Goal: Information Seeking & Learning: Learn about a topic

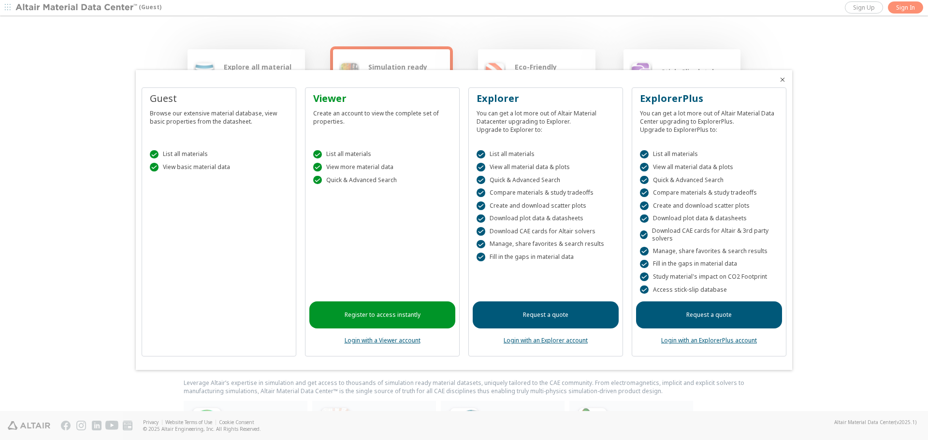
click at [361, 319] on link "Register to access instantly" at bounding box center [382, 314] width 146 height 27
click at [373, 343] on link "Login with a Viewer account" at bounding box center [382, 340] width 76 height 8
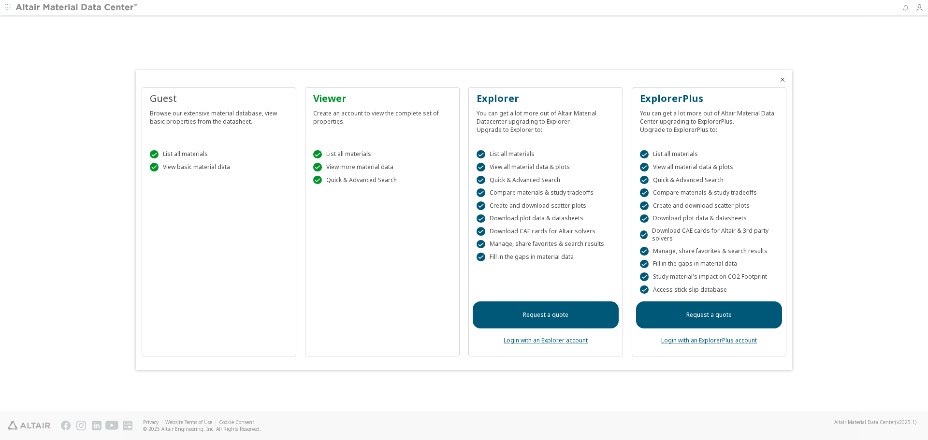
click at [360, 307] on div "Viewer Create an account to view the complete set of properties.  List all mat…" at bounding box center [382, 222] width 155 height 270
click at [344, 402] on div at bounding box center [464, 220] width 928 height 440
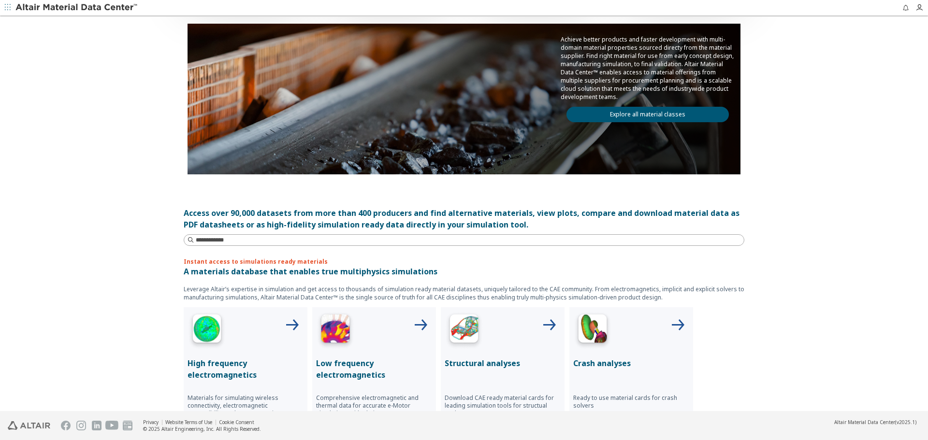
scroll to position [82, 0]
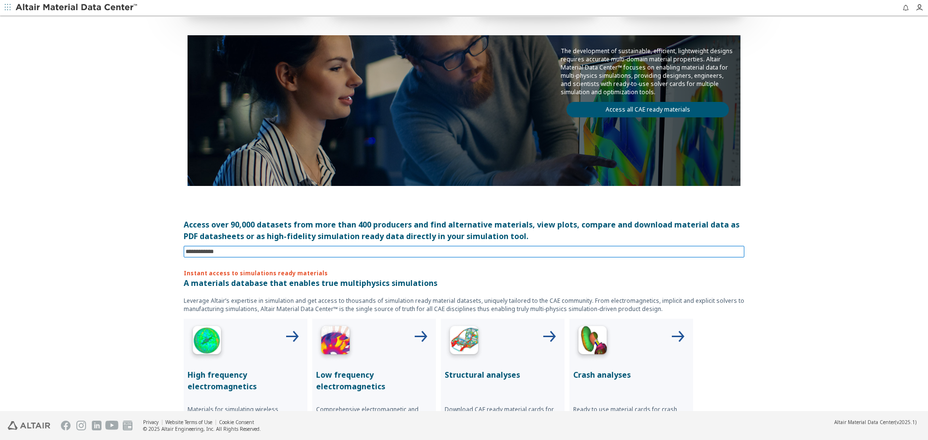
click at [257, 253] on input at bounding box center [465, 251] width 559 height 11
type input "**********"
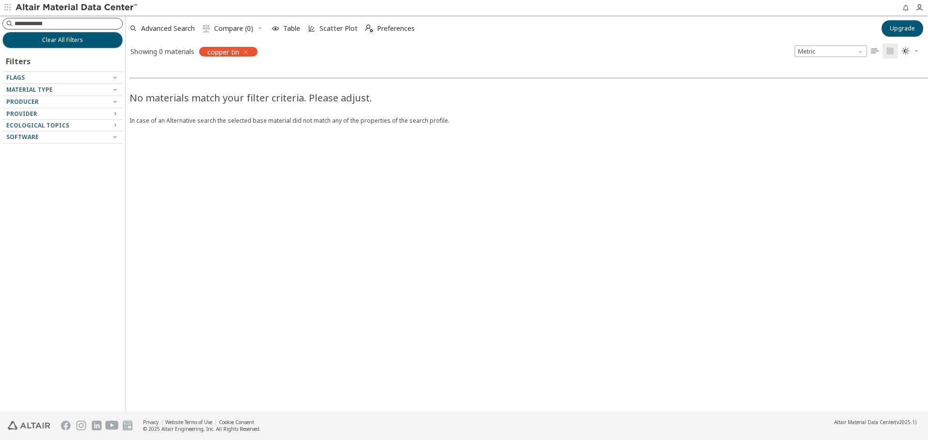
click at [72, 21] on input at bounding box center [68, 24] width 108 height 10
click at [248, 53] on icon "button" at bounding box center [246, 52] width 8 height 8
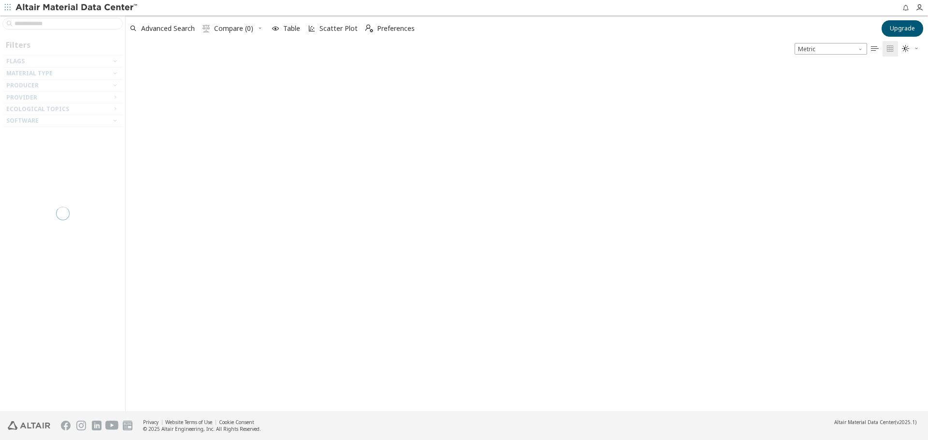
click at [57, 23] on div at bounding box center [62, 213] width 125 height 396
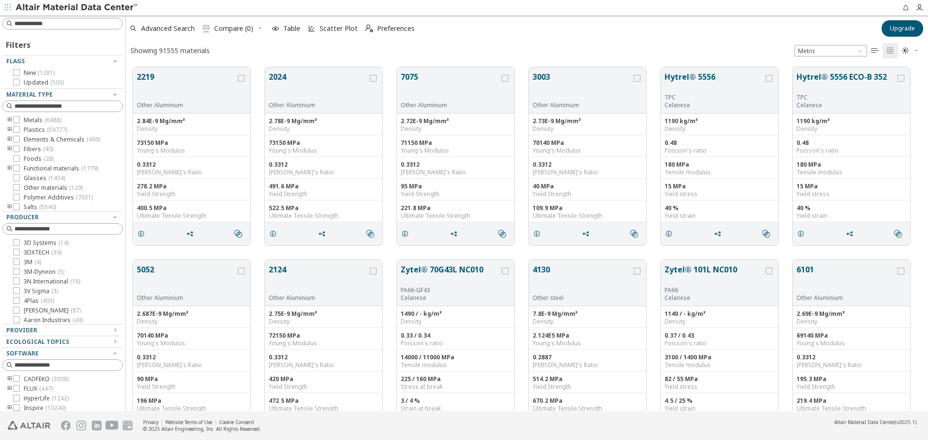
scroll to position [344, 795]
click at [20, 117] on div "Metals ( 6488 ) Plastics ( 59777 ) Elements & Chemicals ( 493 ) Fibers ( 40 ) F…" at bounding box center [62, 163] width 120 height 97
click at [17, 119] on icon at bounding box center [16, 119] width 7 height 7
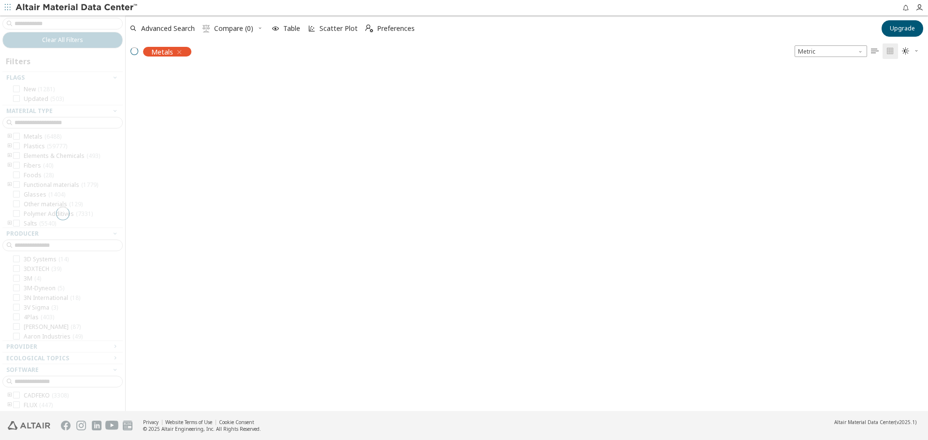
scroll to position [343, 795]
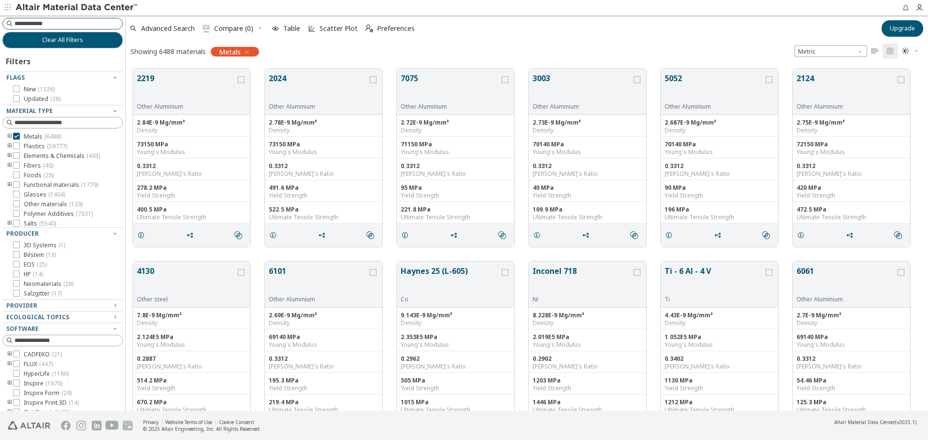
click at [78, 24] on input at bounding box center [68, 24] width 108 height 10
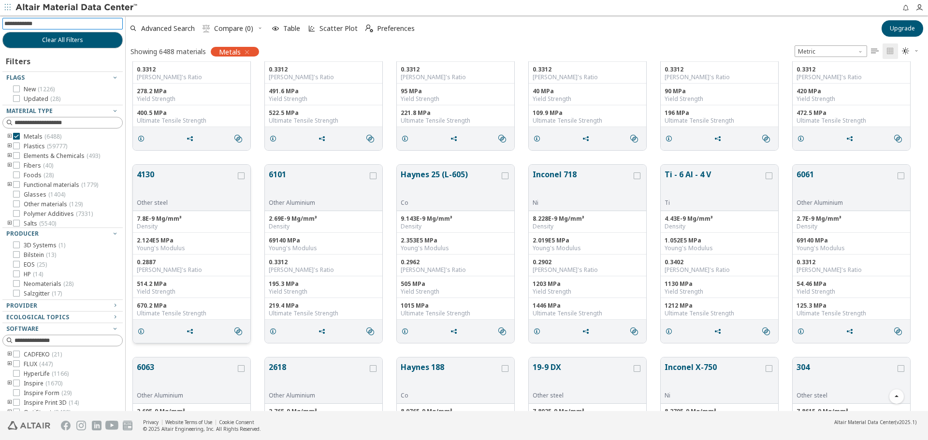
scroll to position [0, 0]
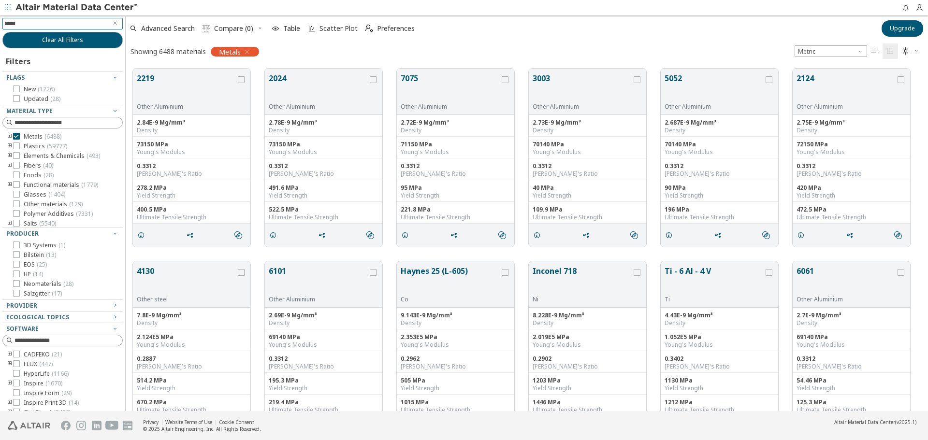
type input "******"
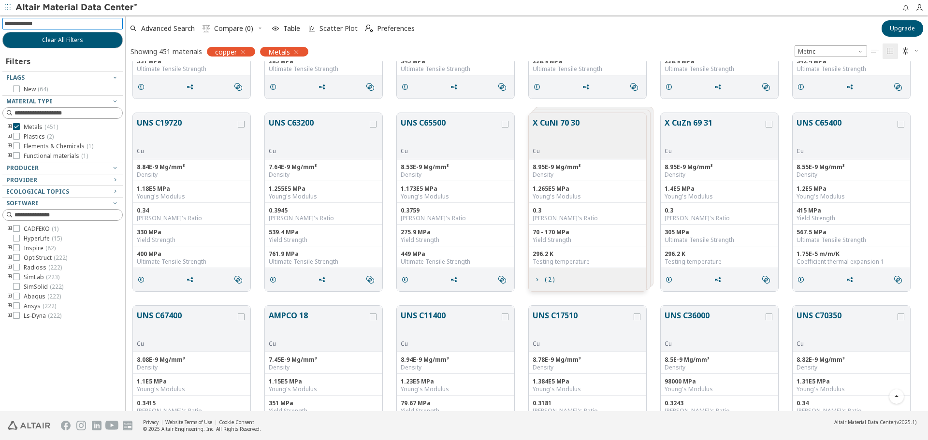
scroll to position [1836, 0]
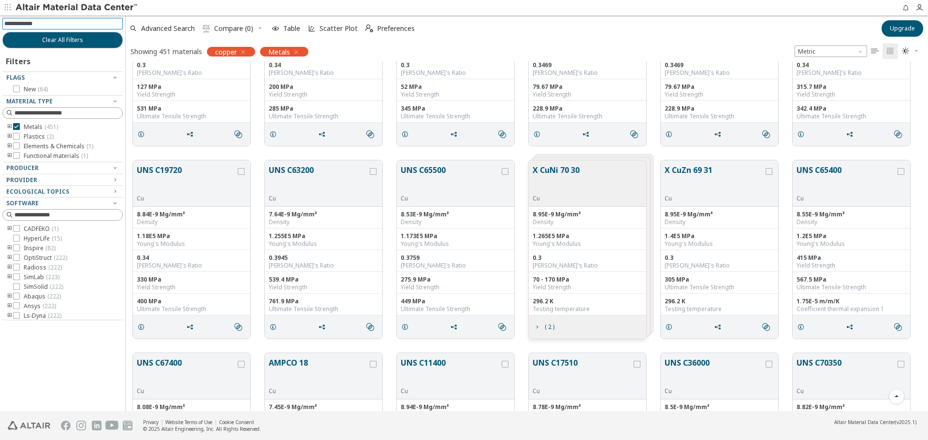
click at [37, 26] on input at bounding box center [63, 23] width 118 height 11
type input "***"
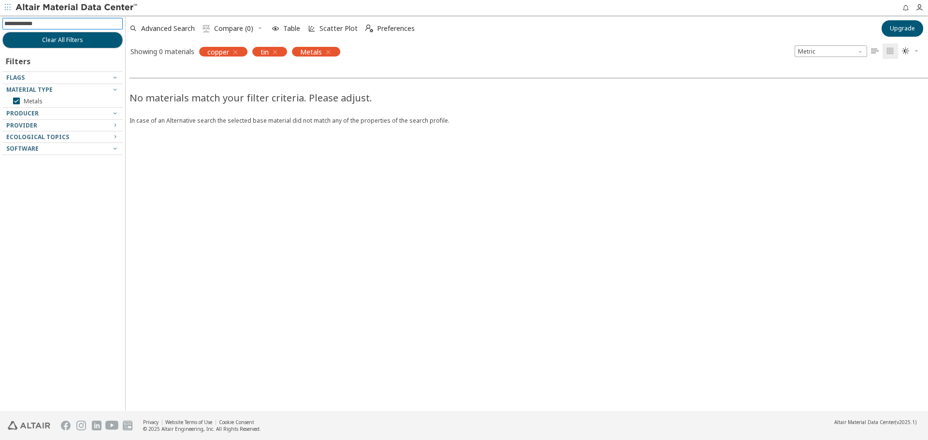
click at [274, 52] on icon "button" at bounding box center [275, 52] width 8 height 8
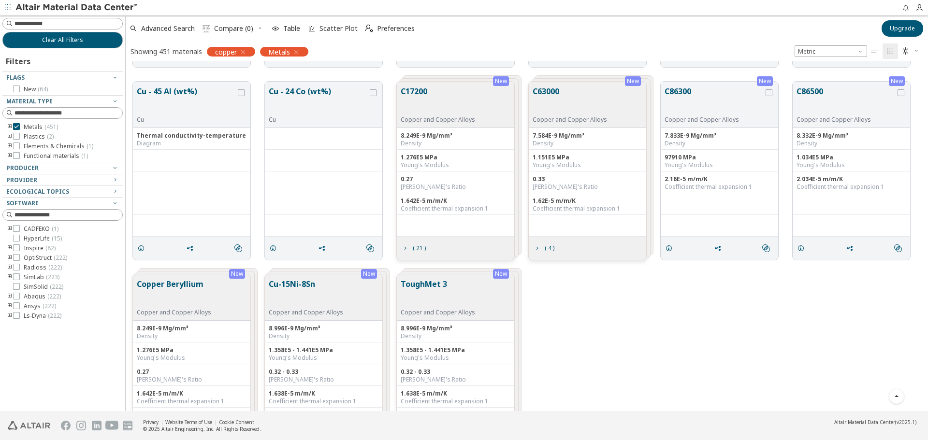
scroll to position [12181, 0]
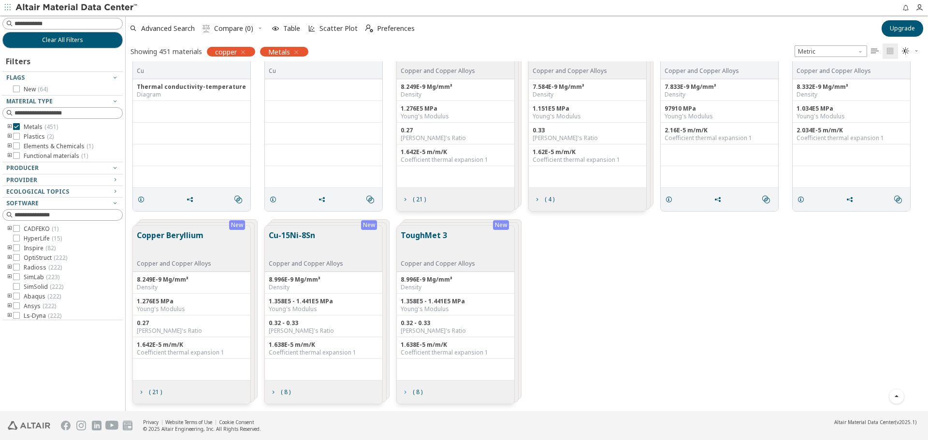
click at [408, 394] on icon "grid" at bounding box center [405, 392] width 8 height 8
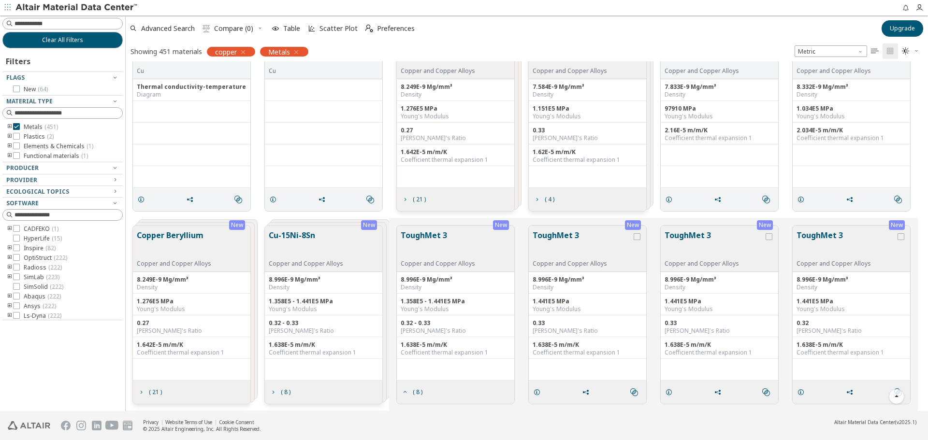
click at [566, 260] on div "Copper and Copper Alloys" at bounding box center [581, 264] width 99 height 8
click at [565, 238] on button "ToughMet 3" at bounding box center [581, 245] width 99 height 30
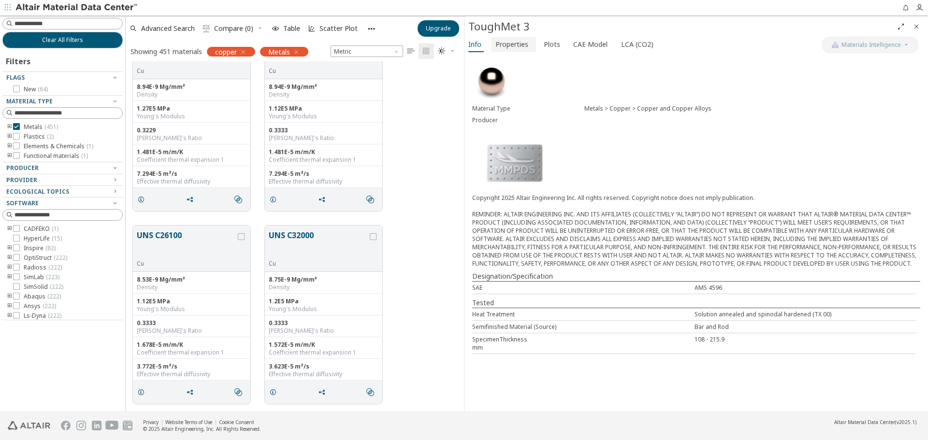
click at [517, 50] on span "Properties" at bounding box center [511, 44] width 33 height 15
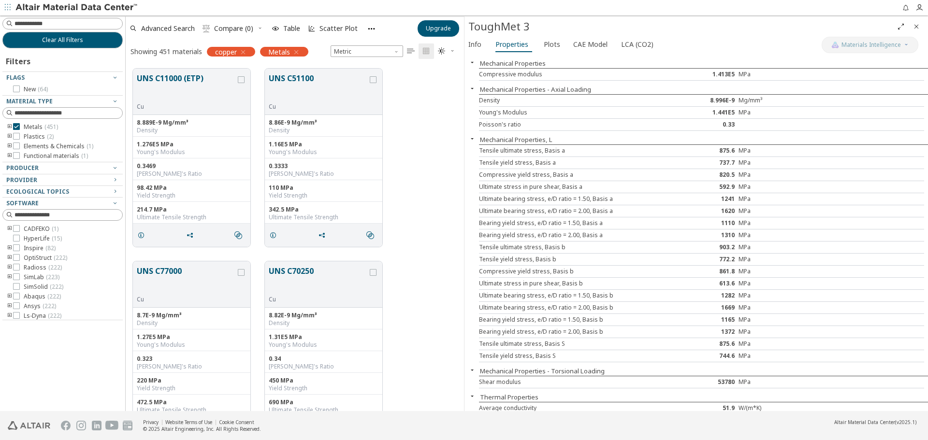
click at [244, 49] on icon "button" at bounding box center [243, 52] width 8 height 8
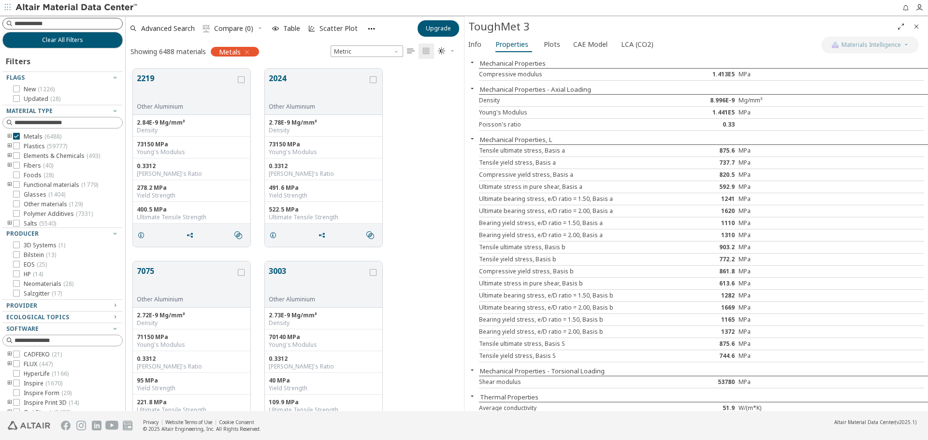
click at [67, 23] on input at bounding box center [68, 24] width 108 height 10
type input "****"
